Goal: Transaction & Acquisition: Obtain resource

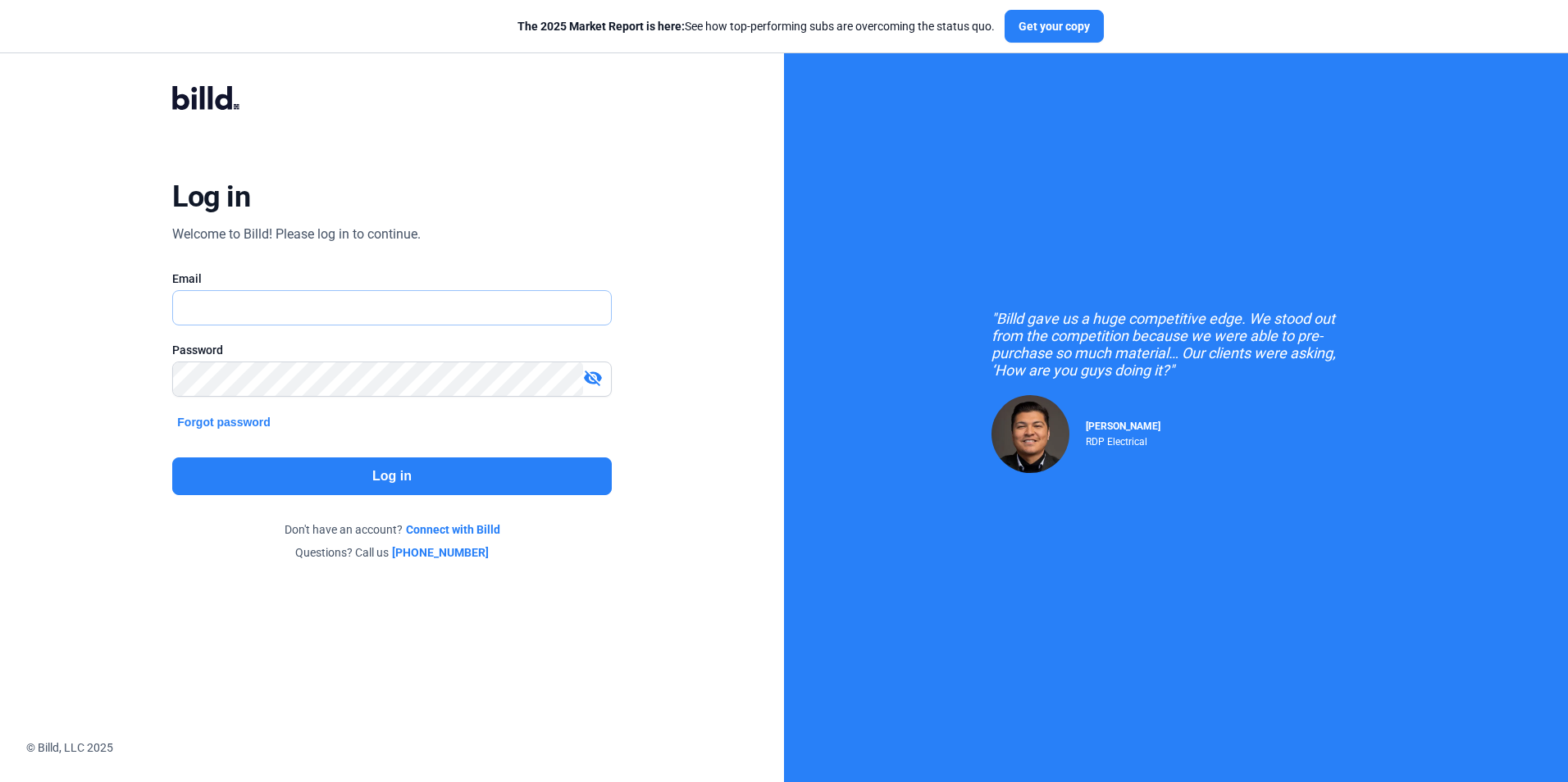
type input "[EMAIL_ADDRESS][DOMAIN_NAME]"
click at [427, 480] on button "Log in" at bounding box center [392, 476] width 439 height 37
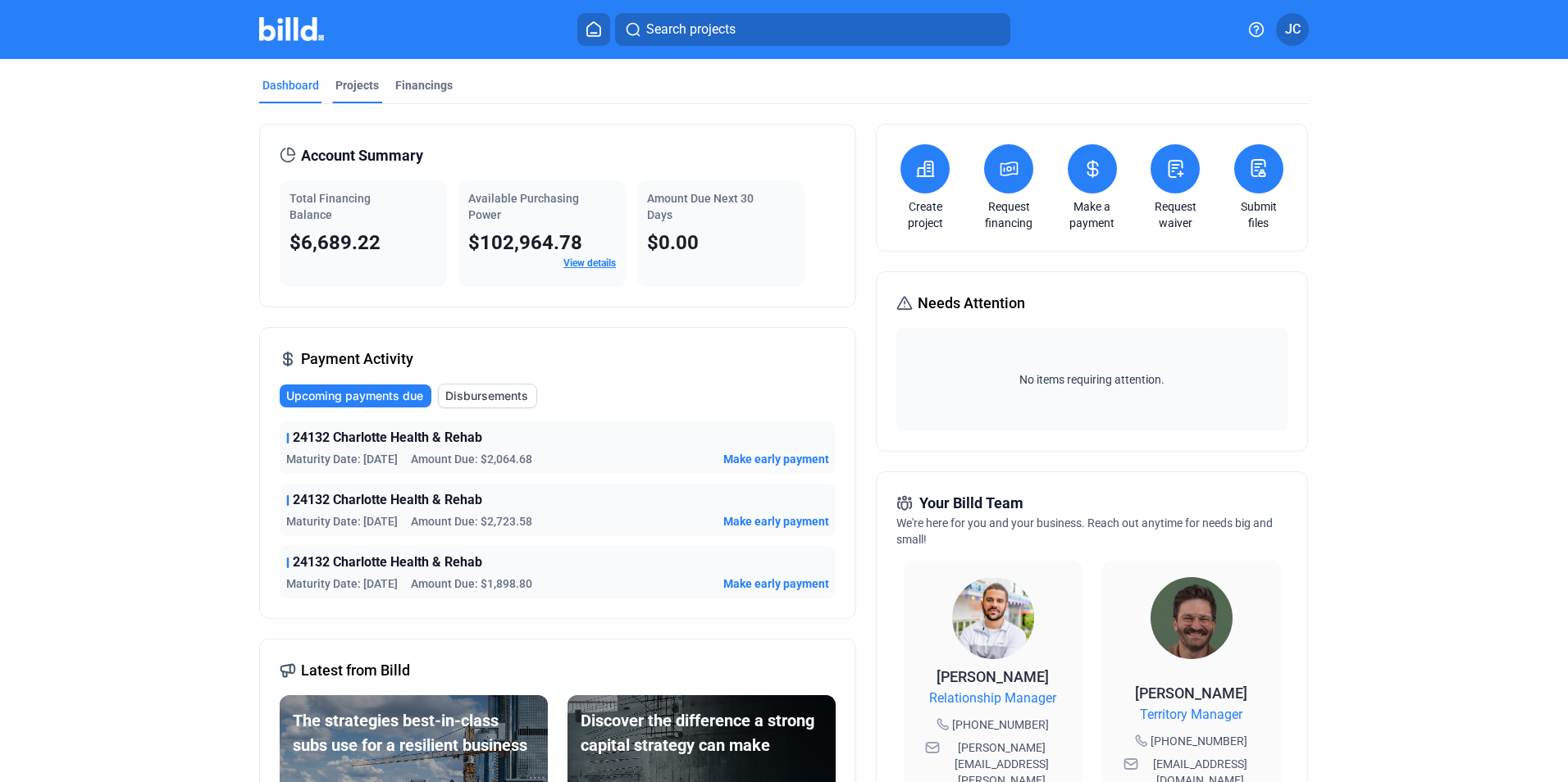
click at [353, 87] on div "Projects" at bounding box center [357, 86] width 43 height 17
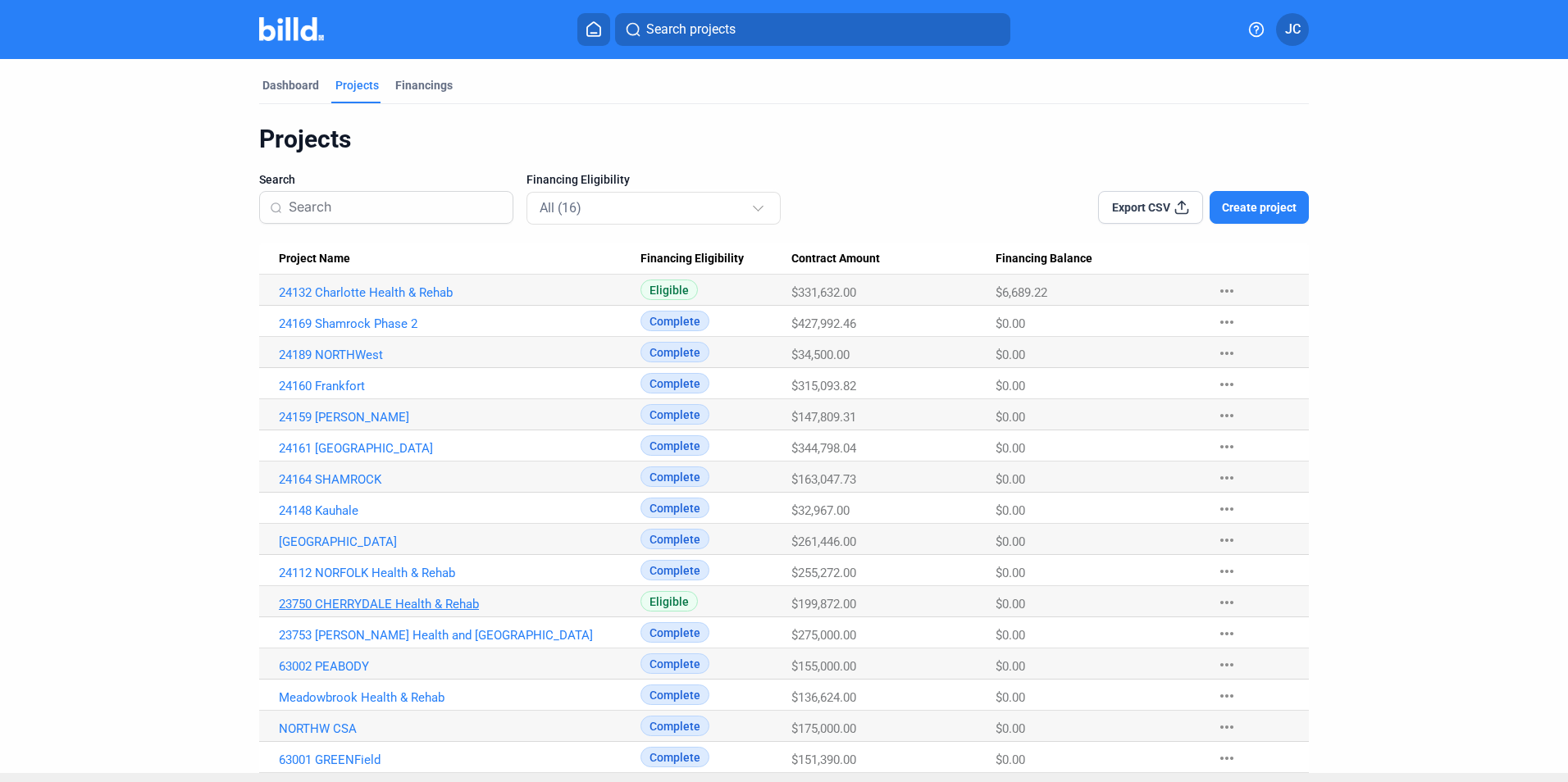
click at [442, 606] on link "23750 CHERRYDALE Health & Rehab" at bounding box center [460, 605] width 362 height 15
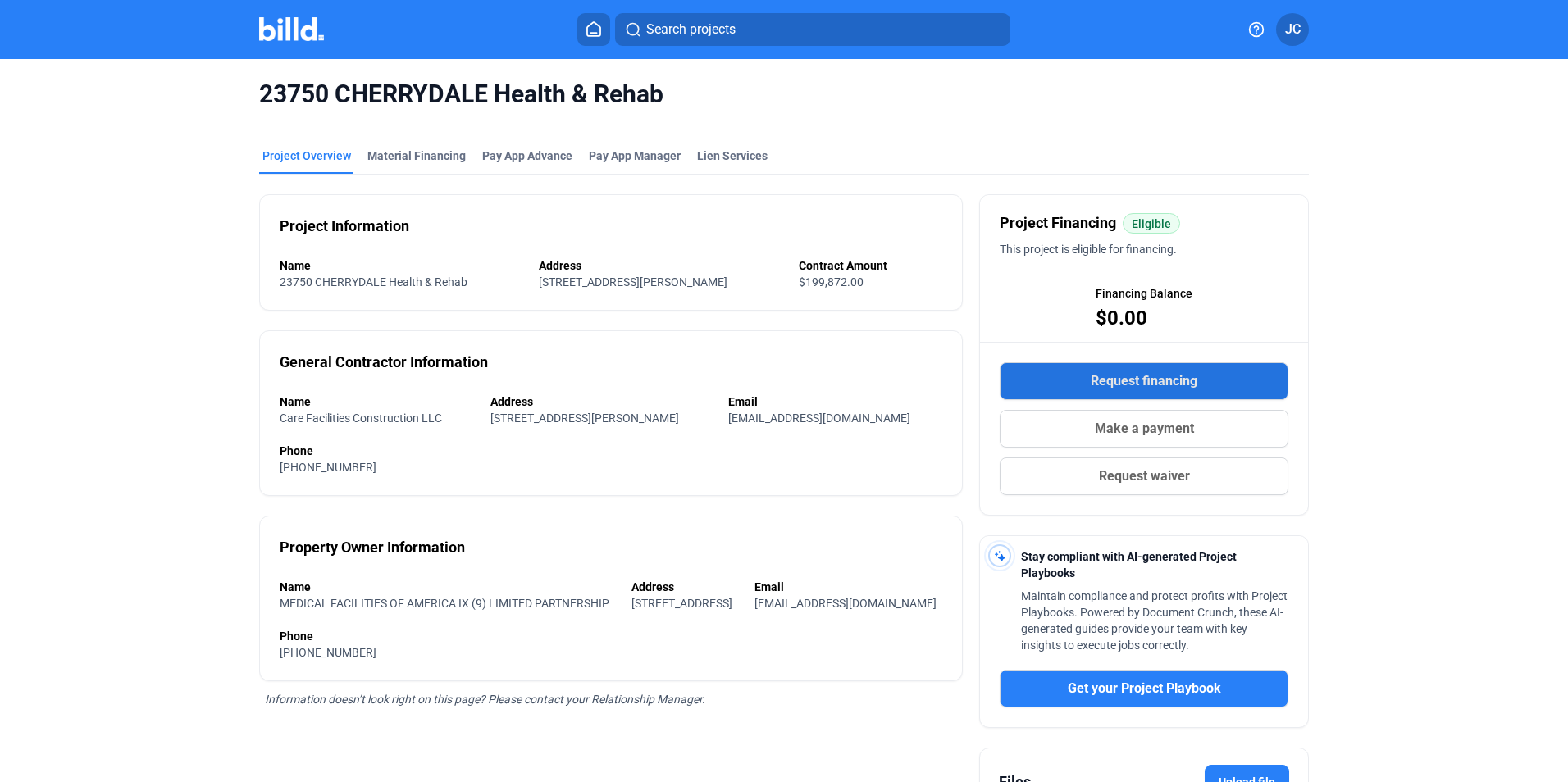
click at [1085, 394] on button "Request financing" at bounding box center [1144, 381] width 288 height 37
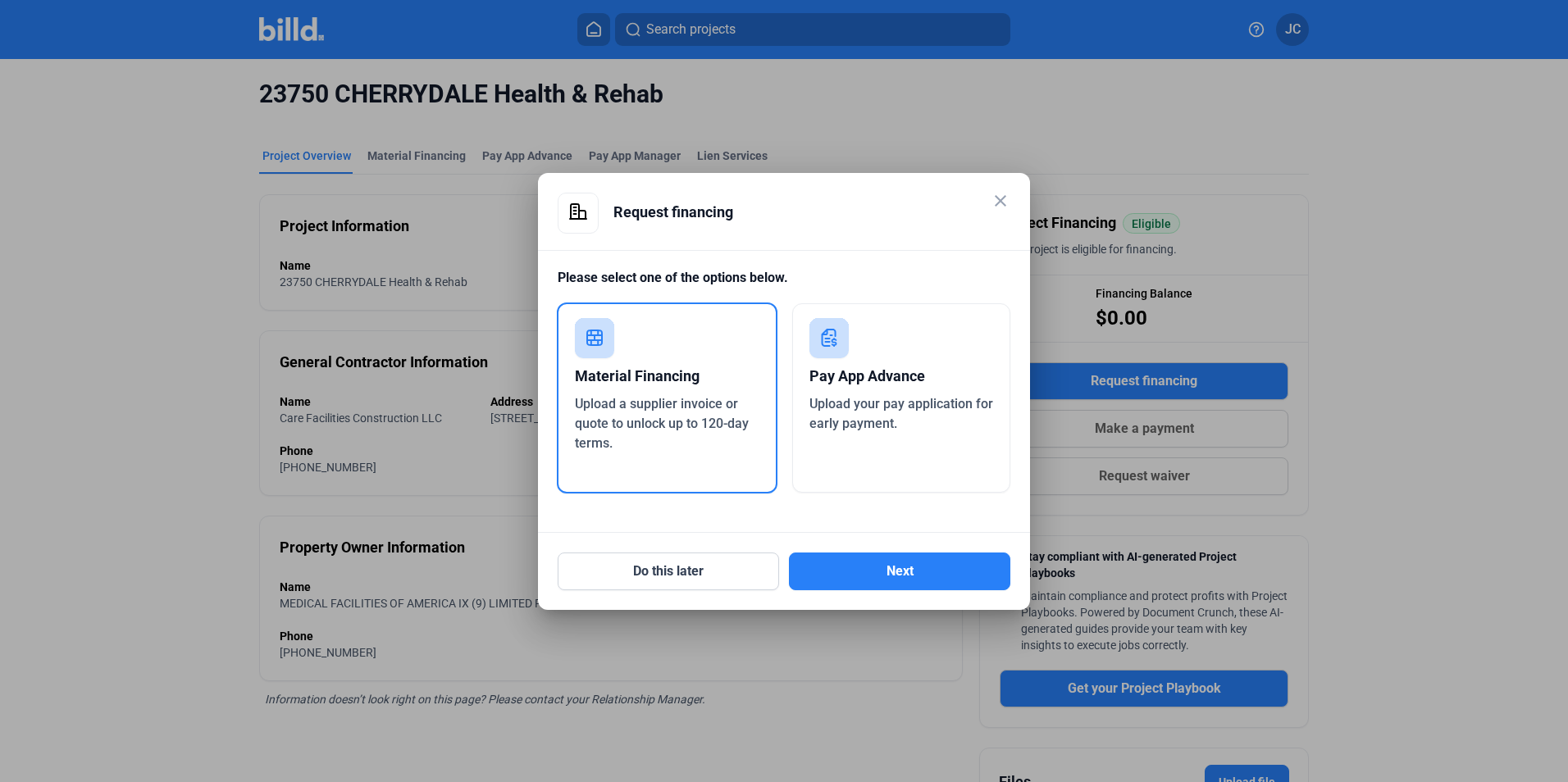
click at [758, 407] on div "Upload a supplier invoice or quote to unlock up to 120-day terms." at bounding box center [667, 423] width 184 height 59
click at [893, 556] on button "Next" at bounding box center [900, 570] width 222 height 37
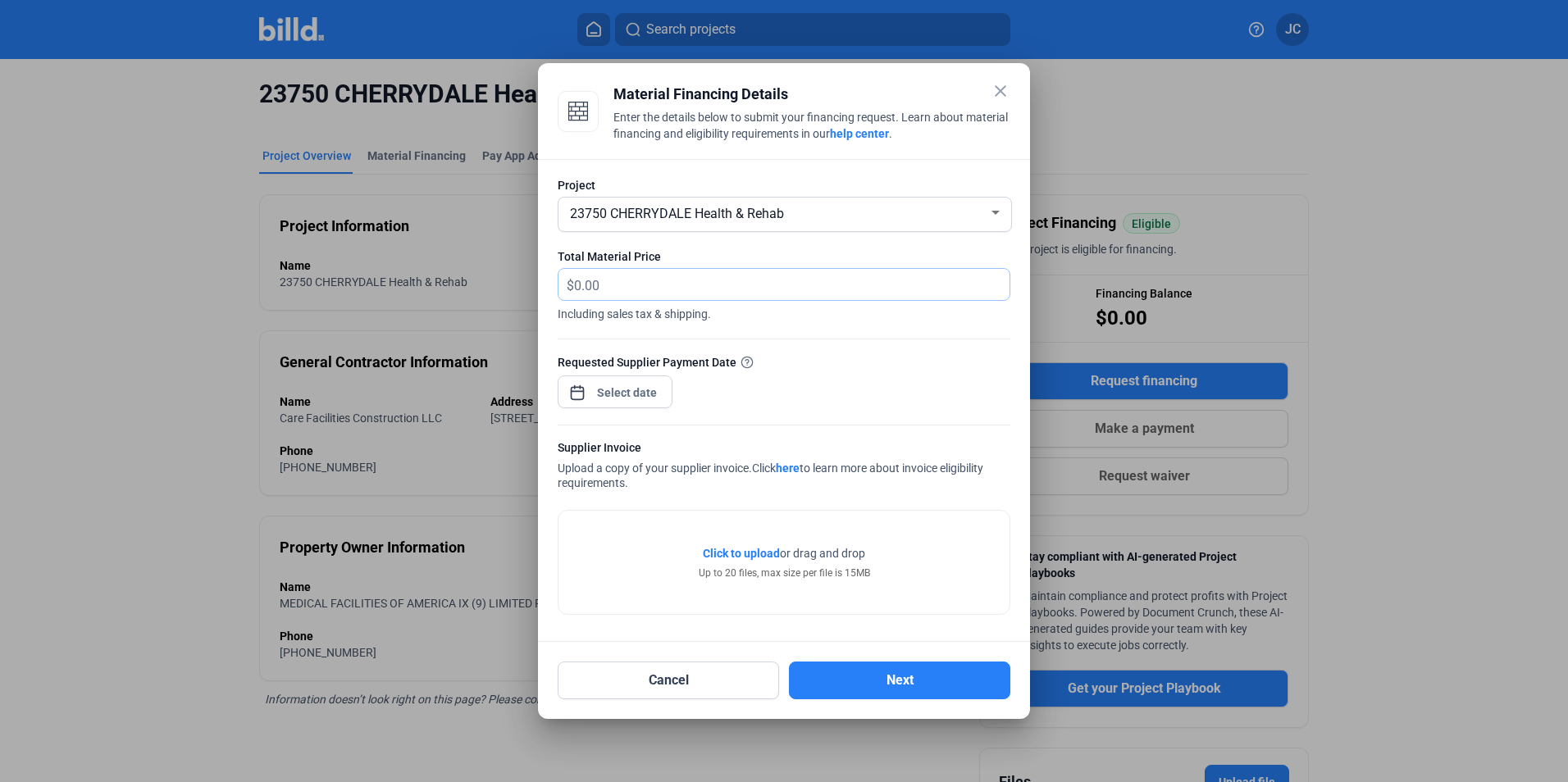
click at [763, 290] on input "text" at bounding box center [782, 285] width 417 height 32
type input "2,196.63"
click at [618, 393] on div "close Material Financing Details Enter the details below to submit your financi…" at bounding box center [784, 391] width 1568 height 782
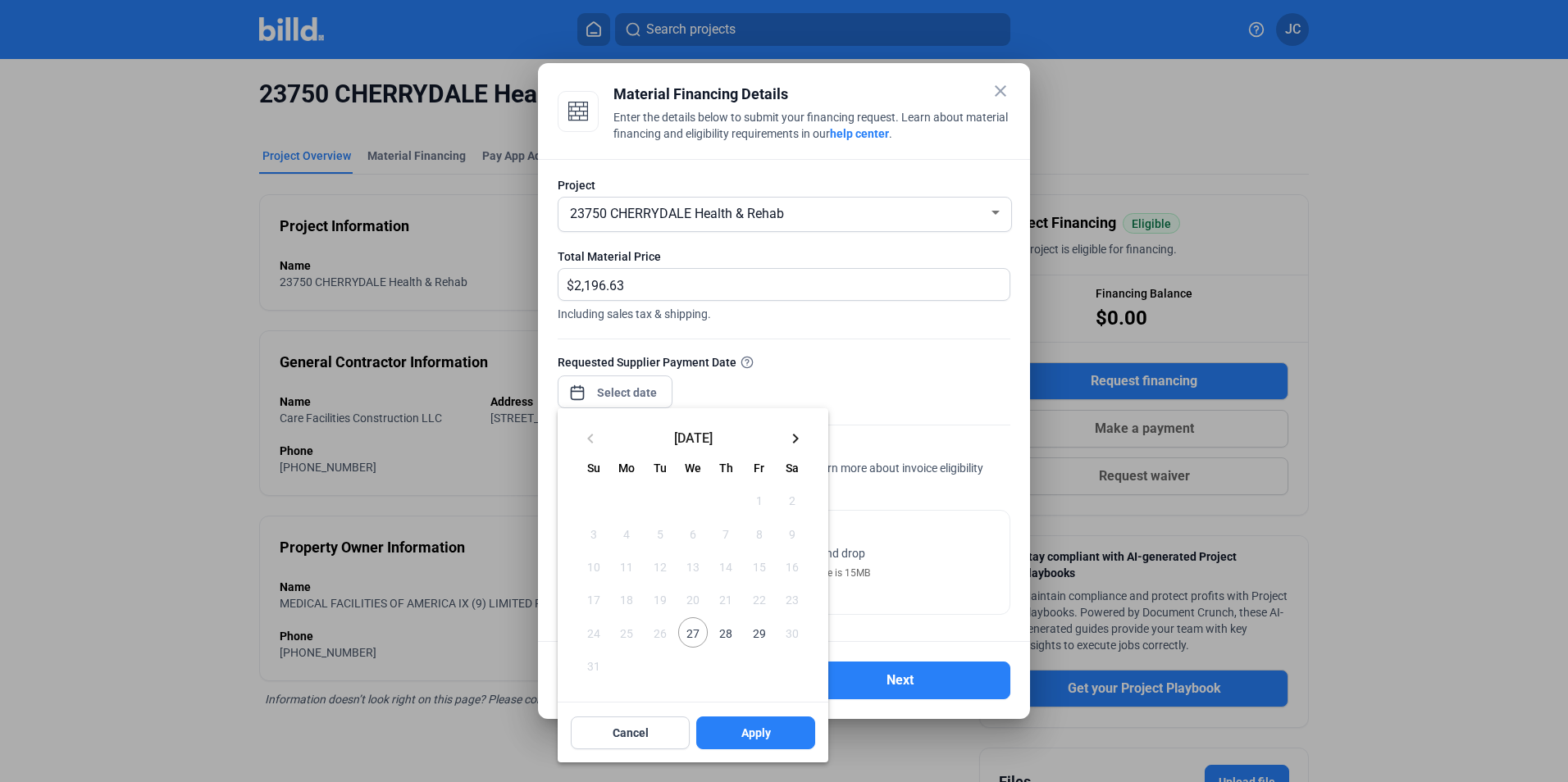
click at [704, 634] on span "27" at bounding box center [692, 631] width 29 height 29
click at [751, 742] on button "Apply" at bounding box center [756, 732] width 119 height 32
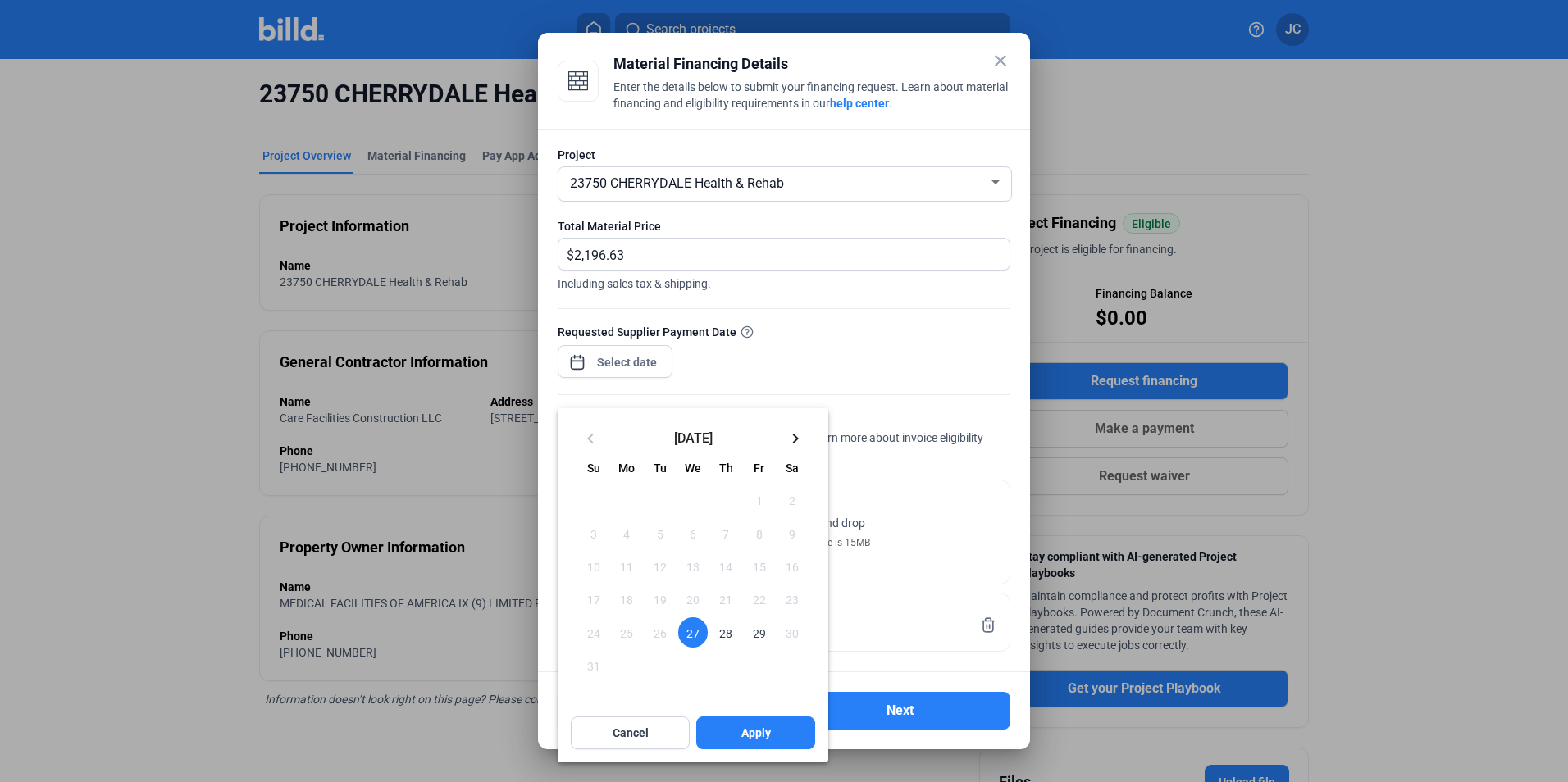
click at [839, 415] on div at bounding box center [784, 391] width 1568 height 782
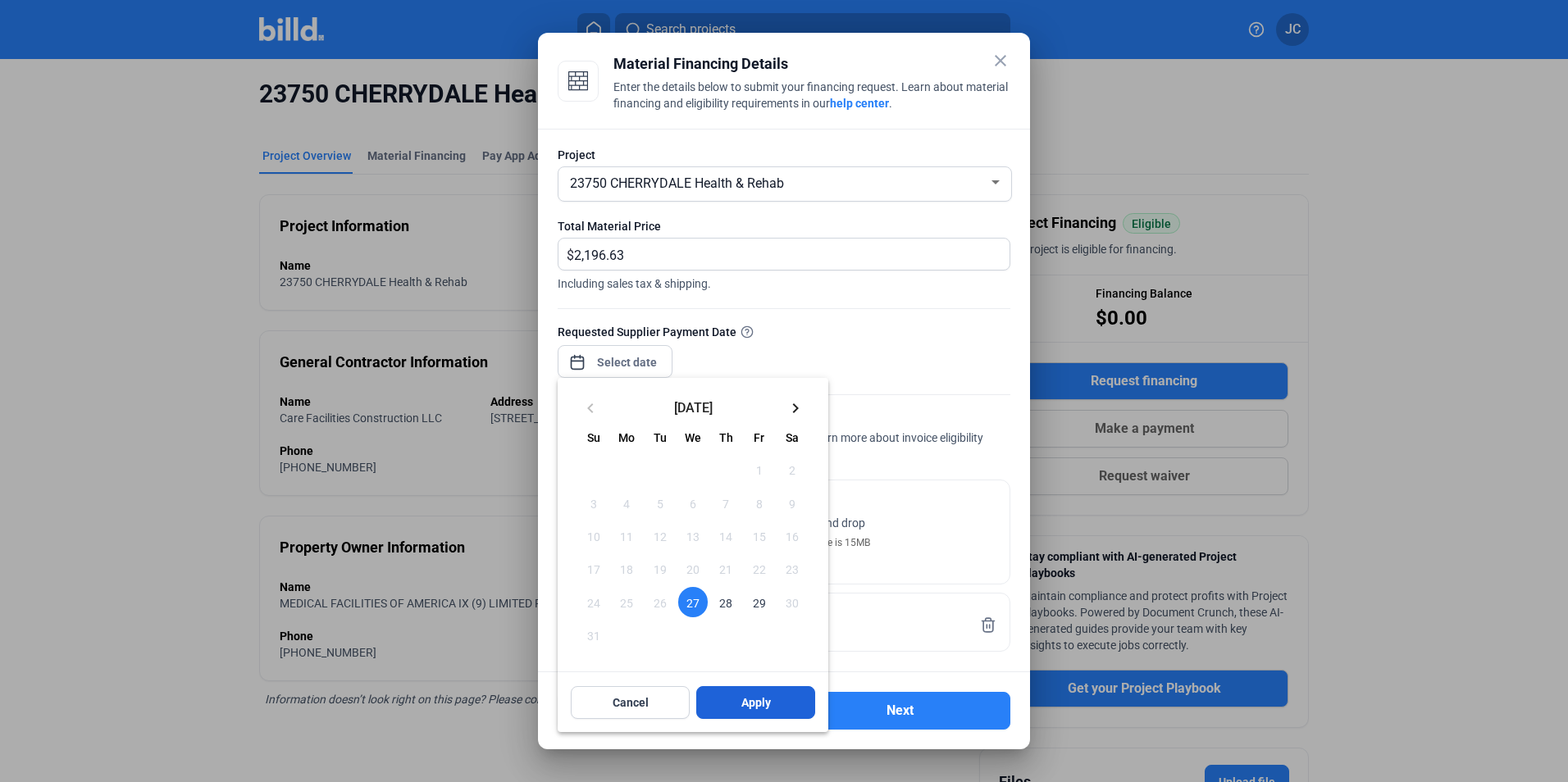
click at [749, 703] on span "Apply" at bounding box center [756, 703] width 29 height 17
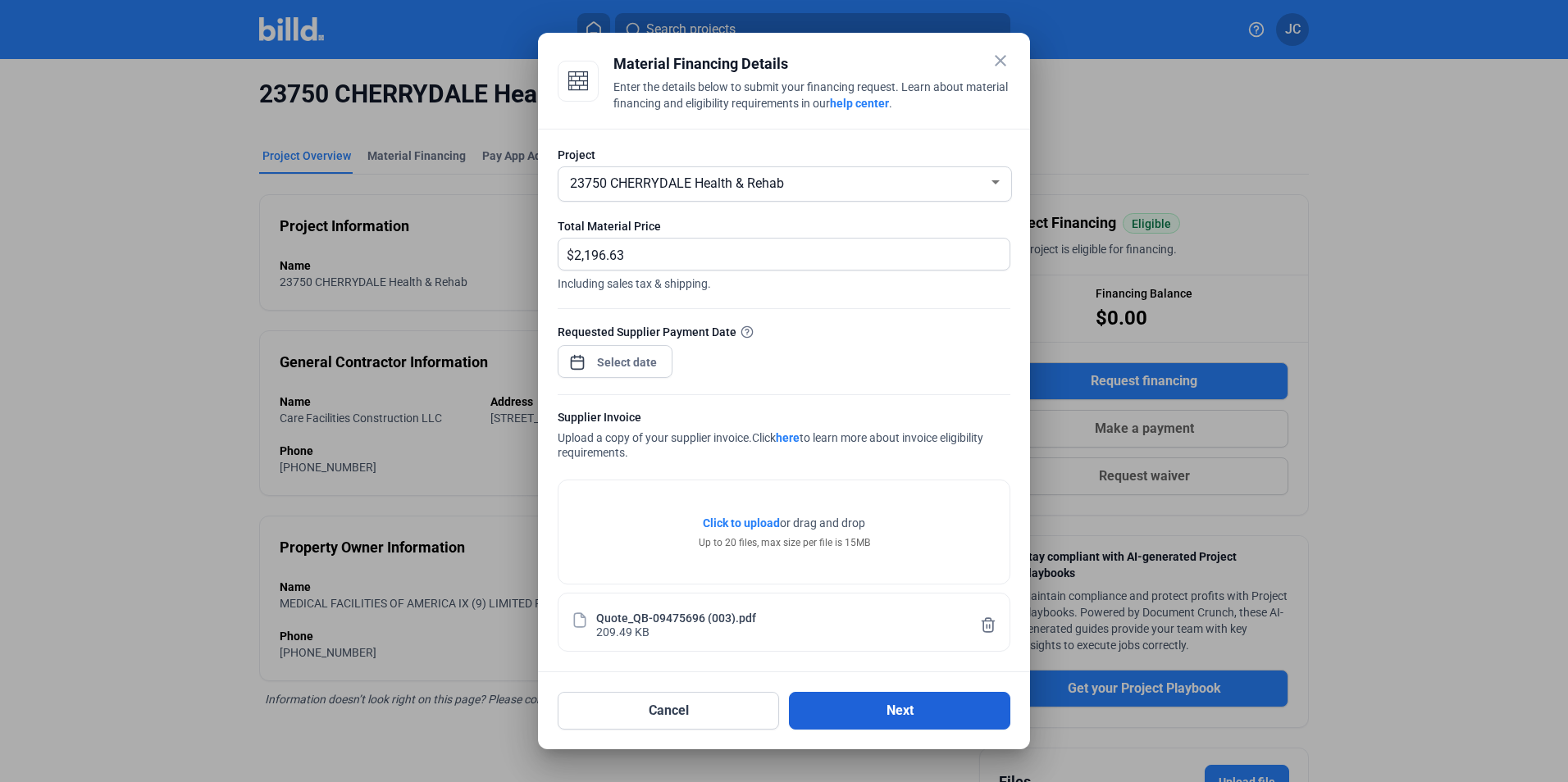
click at [890, 715] on button "Next" at bounding box center [900, 710] width 222 height 37
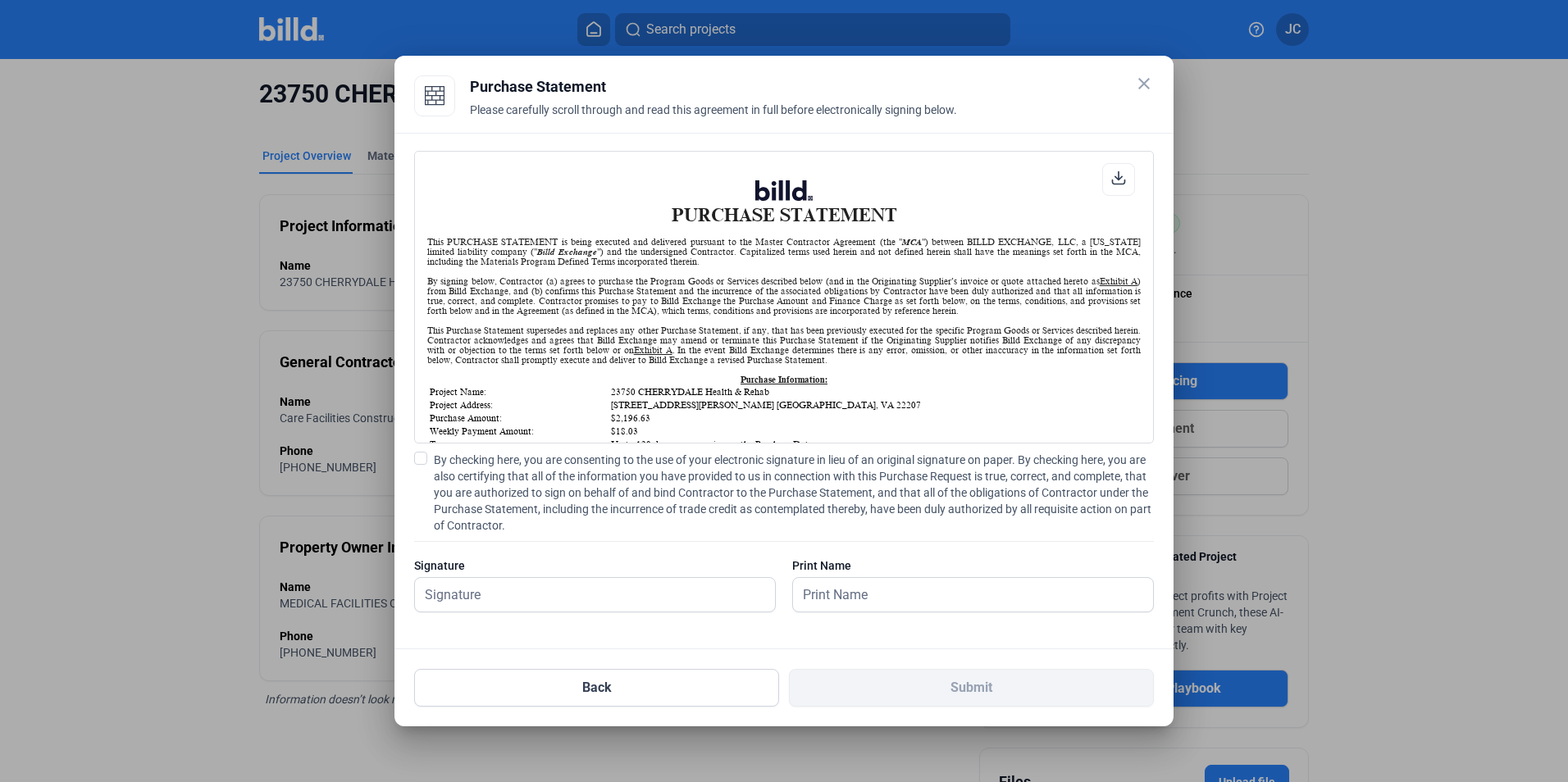
scroll to position [1, 0]
click at [529, 577] on div at bounding box center [595, 595] width 362 height 35
click at [522, 585] on input "text" at bounding box center [586, 595] width 342 height 33
type input "[PERSON_NAME]"
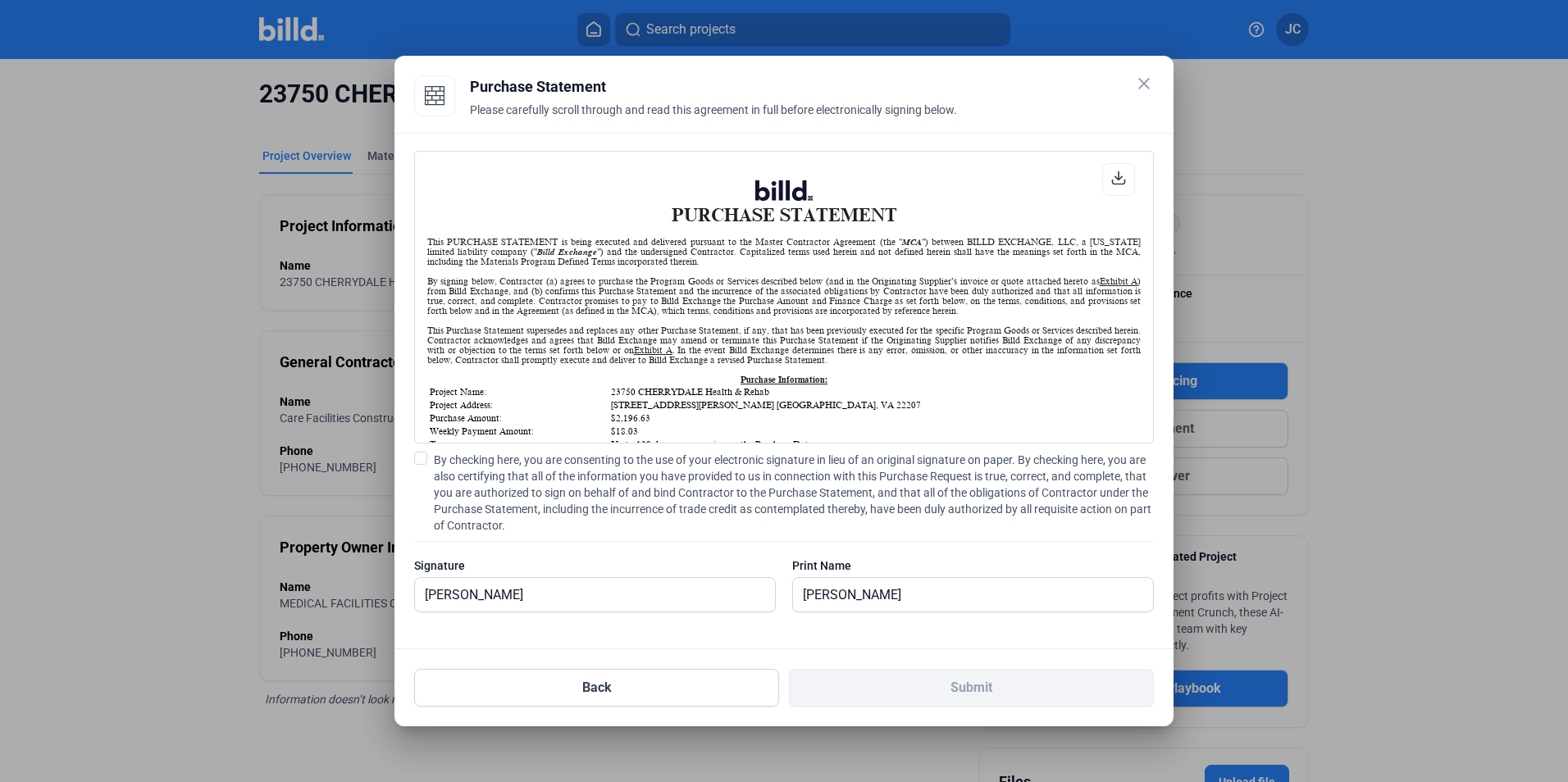
click at [968, 580] on div "Print Name [PERSON_NAME]" at bounding box center [973, 593] width 362 height 72
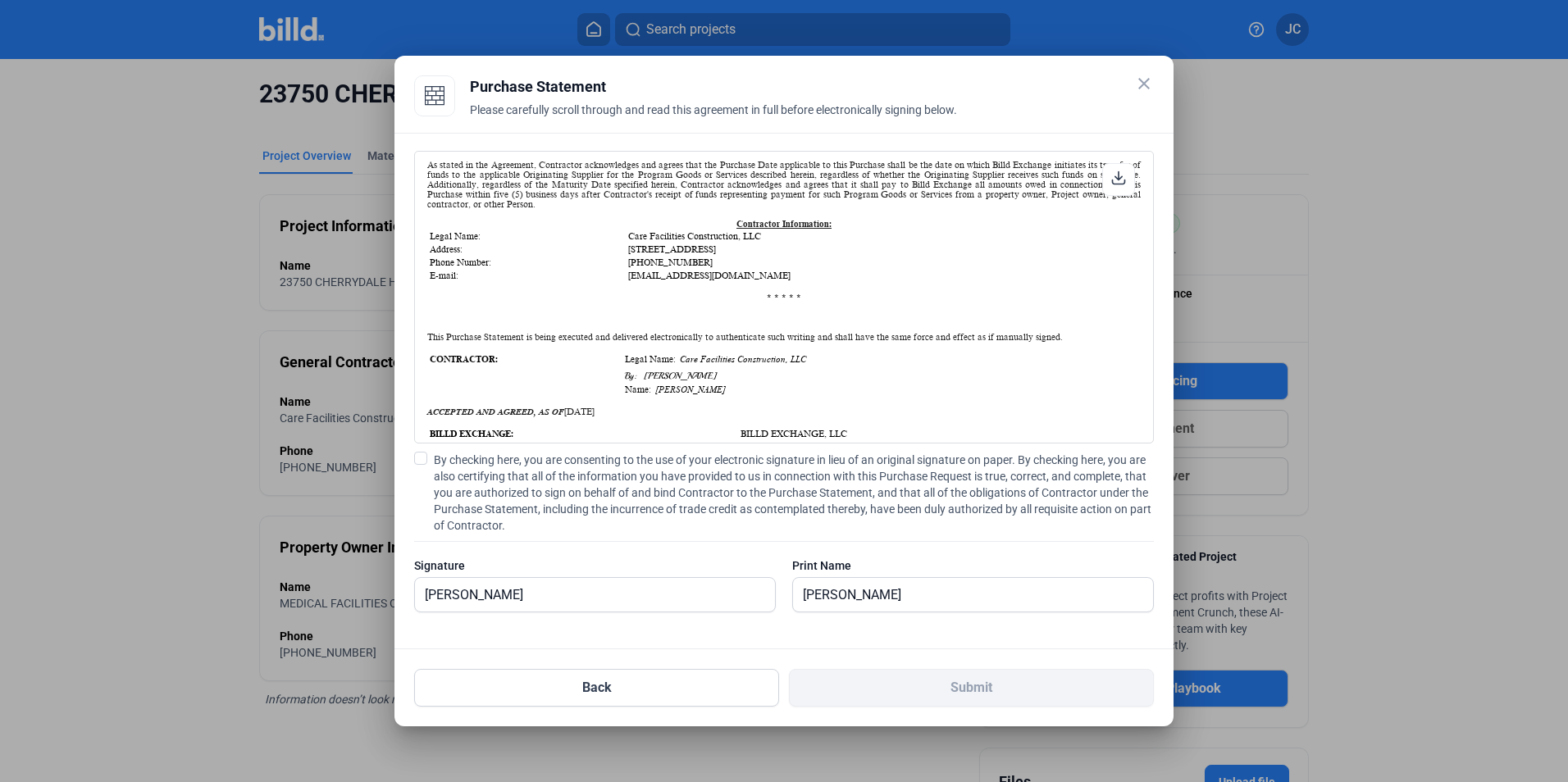
scroll to position [410, 0]
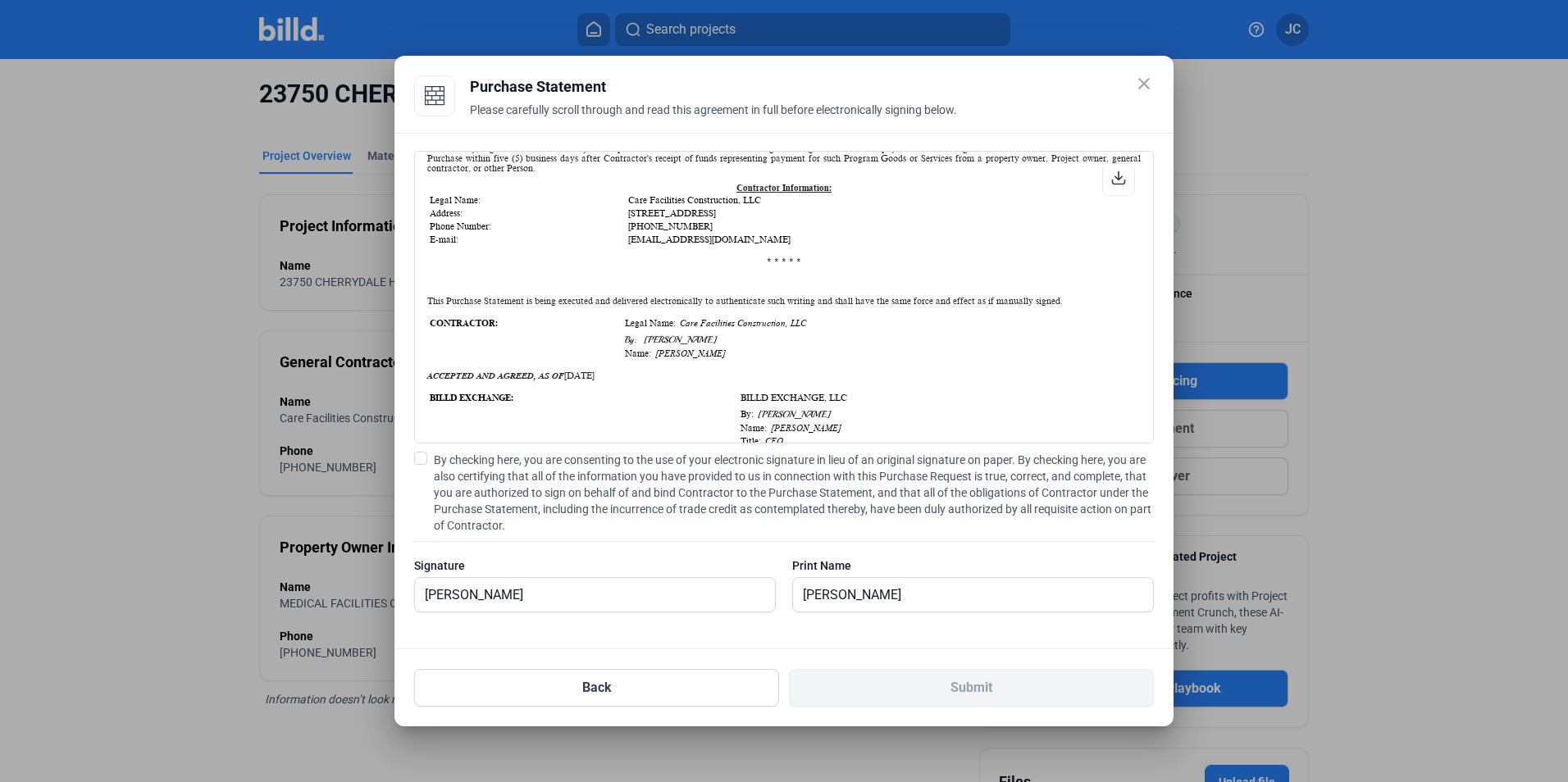
click at [429, 456] on label "By checking here, you are consenting to the use of your electronic signature in…" at bounding box center [784, 492] width 740 height 82
click at [0, 0] on input "By checking here, you are consenting to the use of your electronic signature in…" at bounding box center [0, 0] width 0 height 0
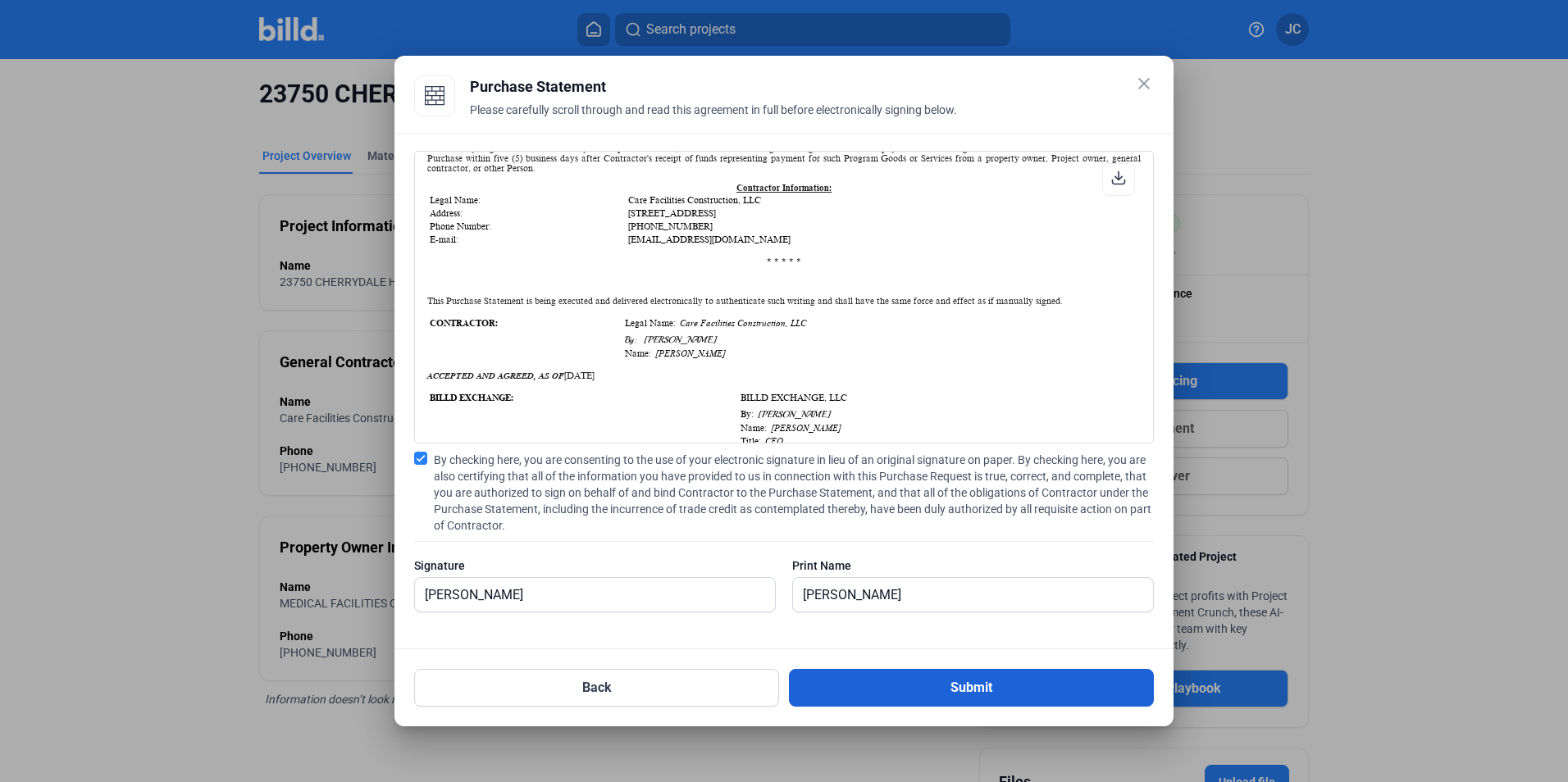
click at [1014, 681] on button "Submit" at bounding box center [971, 687] width 365 height 37
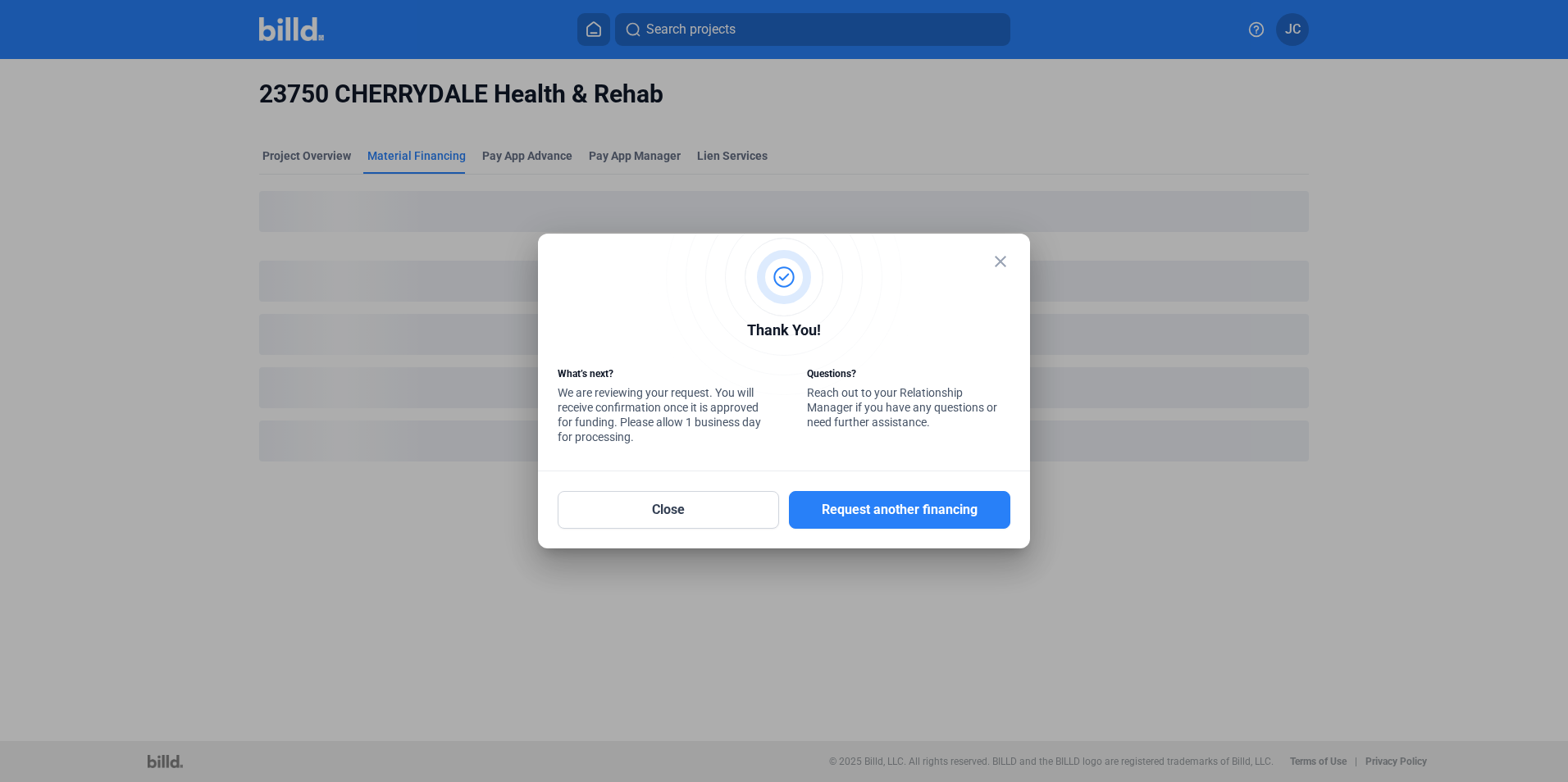
click at [691, 543] on mat-dialog-container "close Thank You! What’s next? We are reviewing your request. You will receive c…" at bounding box center [784, 391] width 492 height 315
click at [695, 521] on button "Close" at bounding box center [668, 510] width 222 height 37
